Goal: Transaction & Acquisition: Purchase product/service

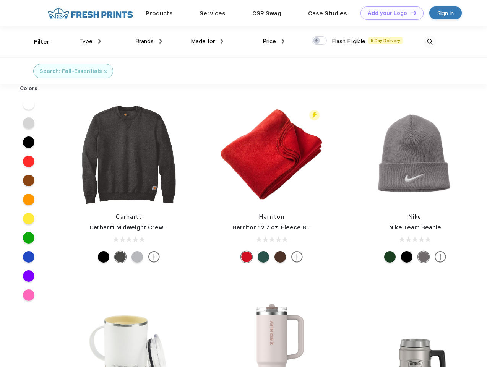
scroll to position [0, 0]
click at [389, 13] on link "Add your Logo Design Tool" at bounding box center [392, 13] width 63 height 13
click at [0, 0] on div "Design Tool" at bounding box center [0, 0] width 0 height 0
click at [410, 13] on link "Add your Logo Design Tool" at bounding box center [392, 13] width 63 height 13
click at [37, 42] on div "Filter" at bounding box center [42, 41] width 16 height 9
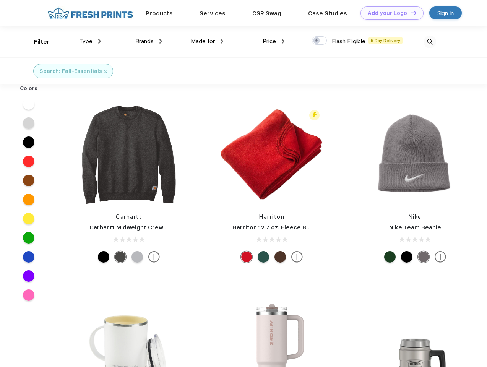
click at [90, 41] on span "Type" at bounding box center [85, 41] width 13 height 7
click at [149, 41] on span "Brands" at bounding box center [144, 41] width 18 height 7
click at [207, 41] on span "Made for" at bounding box center [203, 41] width 24 height 7
click at [274, 41] on span "Price" at bounding box center [269, 41] width 13 height 7
click at [320, 41] on div at bounding box center [319, 40] width 15 height 8
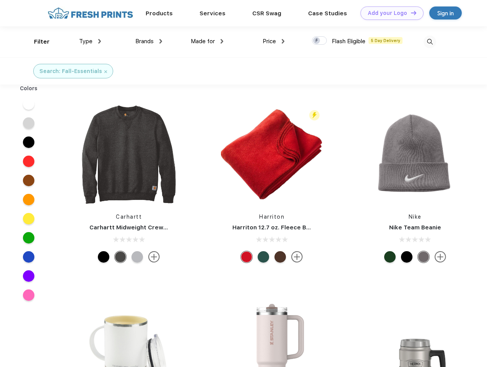
click at [317, 41] on input "checkbox" at bounding box center [314, 38] width 5 height 5
click at [430, 42] on img at bounding box center [430, 42] width 13 height 13
